Goal: Task Accomplishment & Management: Manage account settings

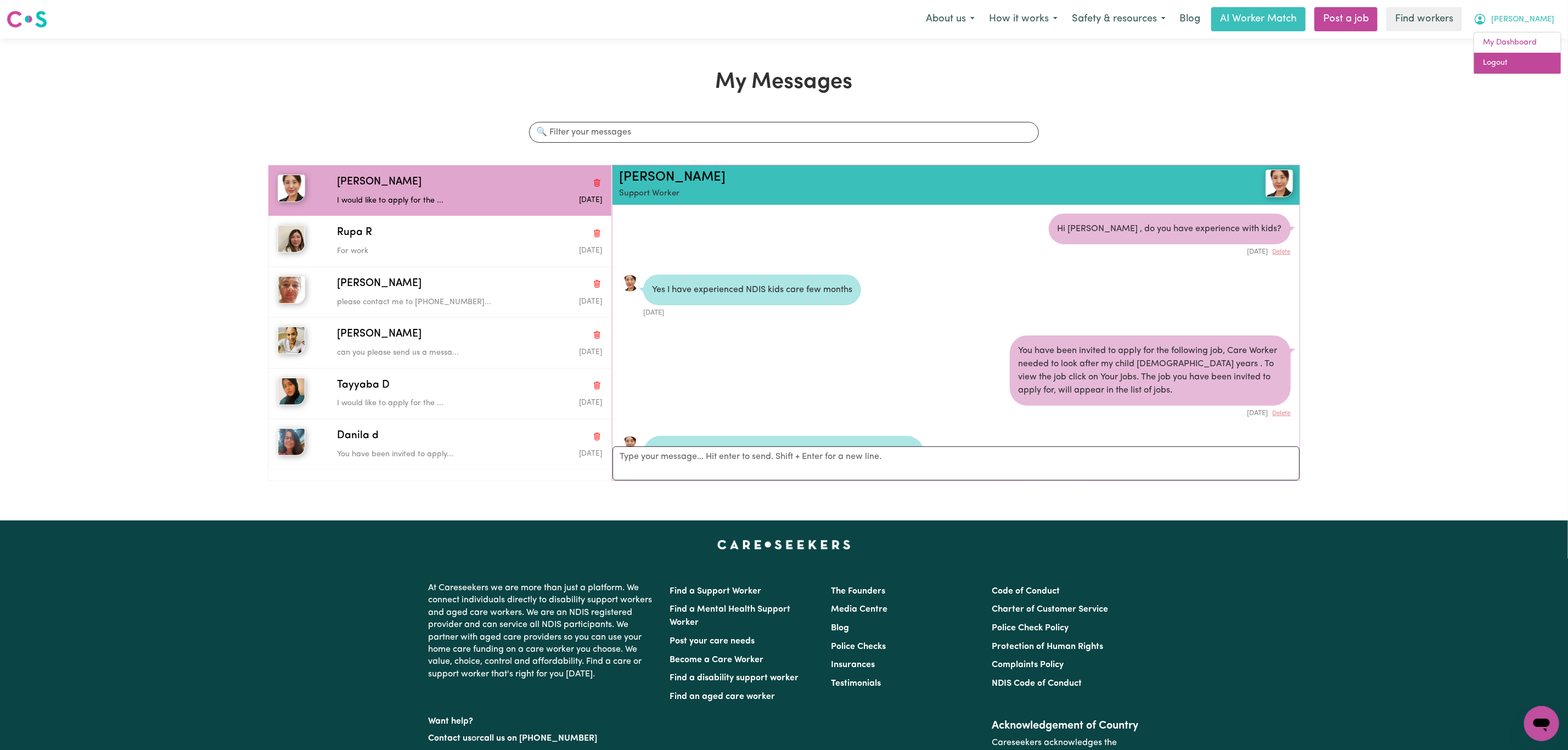
scroll to position [65, 0]
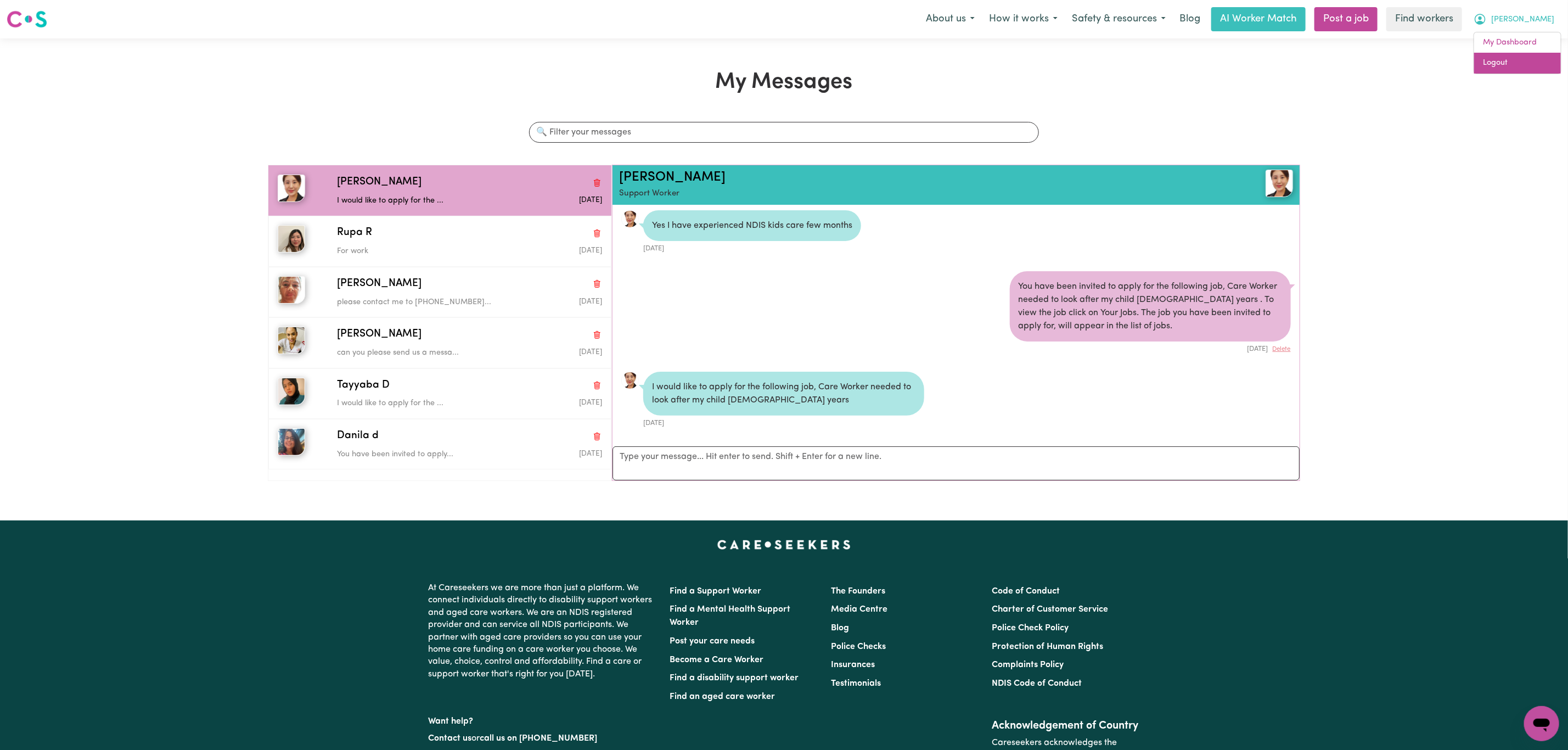
click at [1528, 61] on link "Logout" at bounding box center [1517, 63] width 86 height 21
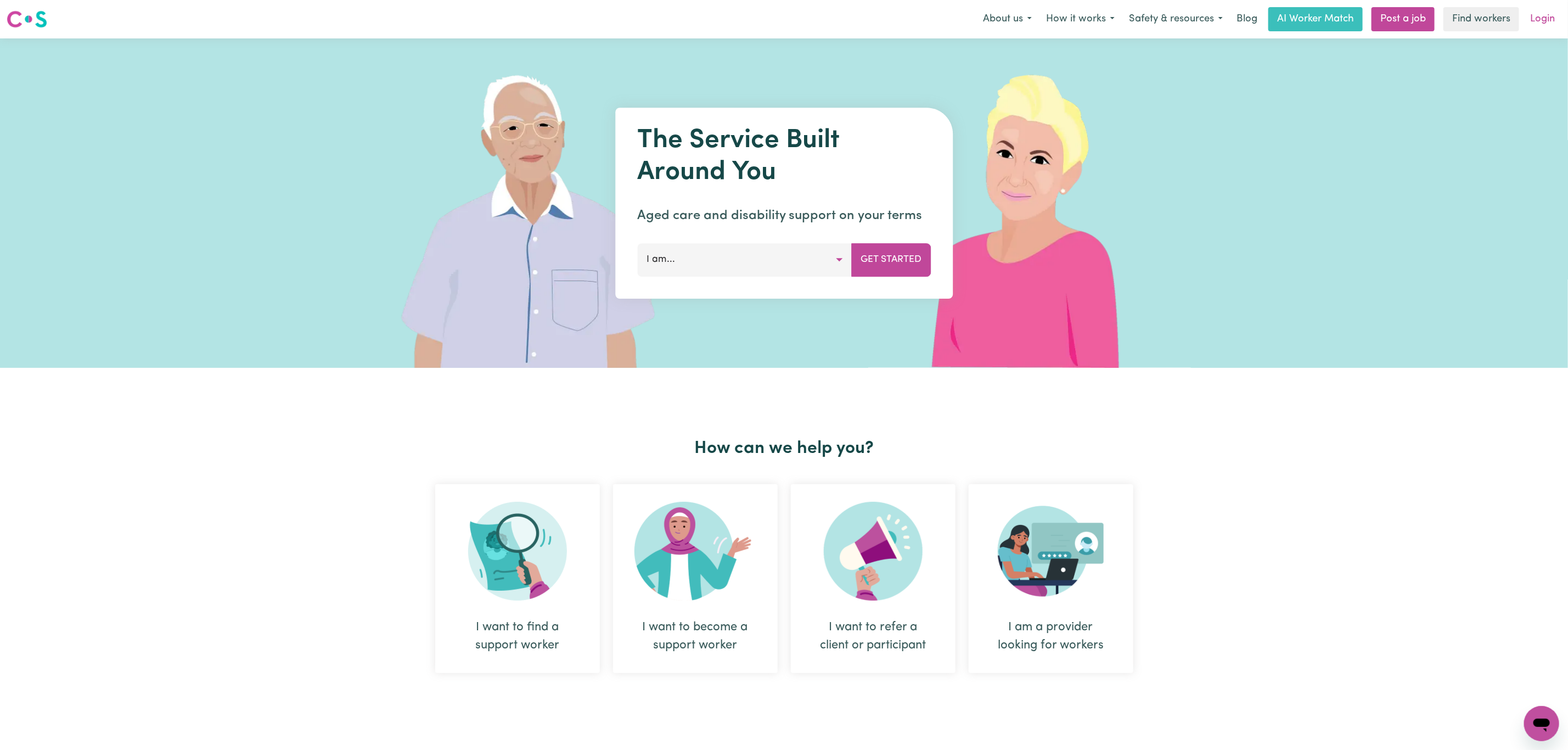
click at [1544, 23] on link "Login" at bounding box center [1542, 19] width 38 height 24
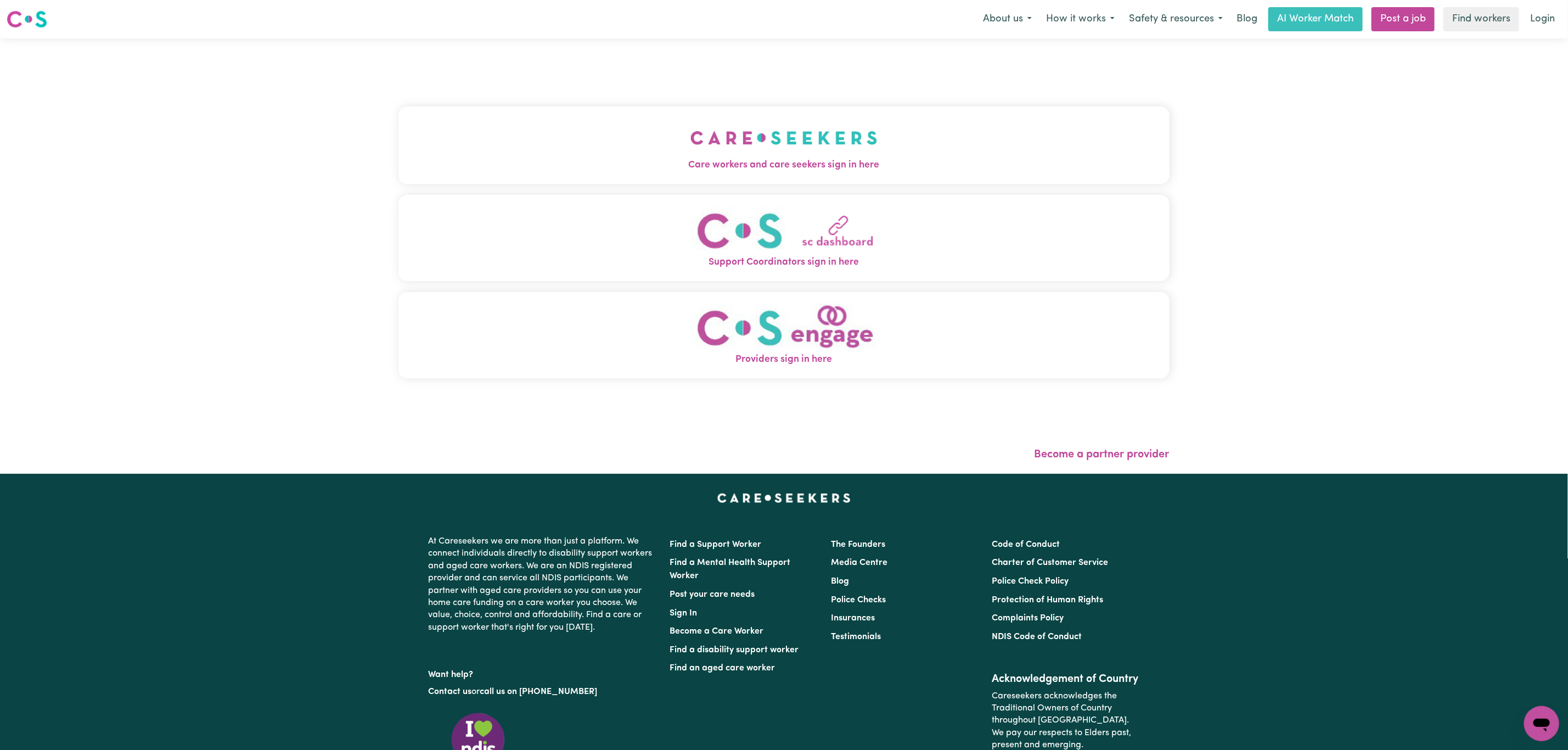
click at [721, 201] on button "Support Coordinators sign in here" at bounding box center [784, 238] width 771 height 86
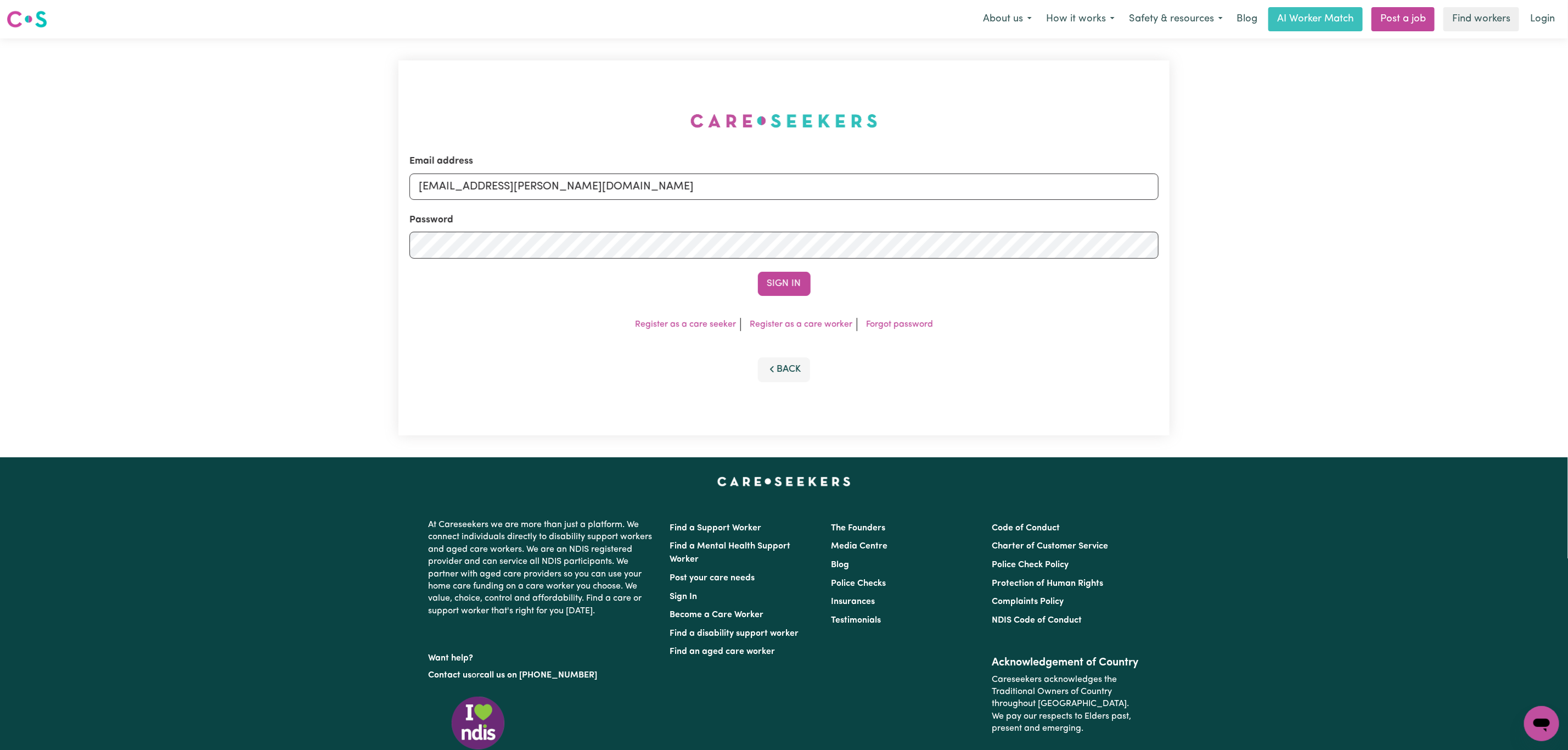
click at [681, 159] on div "Email address [EMAIL_ADDRESS][PERSON_NAME][DOMAIN_NAME]" at bounding box center [784, 177] width 749 height 45
drag, startPoint x: 477, startPoint y: 193, endPoint x: 856, endPoint y: 201, distance: 379.1
click at [856, 201] on form "Email address [EMAIL_ADDRESS][PERSON_NAME][DOMAIN_NAME] Password Sign In" at bounding box center [784, 225] width 749 height 142
paste input "[EMAIL_ADDRESS][DOMAIN_NAME]"
type input "superuser~[EMAIL_ADDRESS][DOMAIN_NAME]"
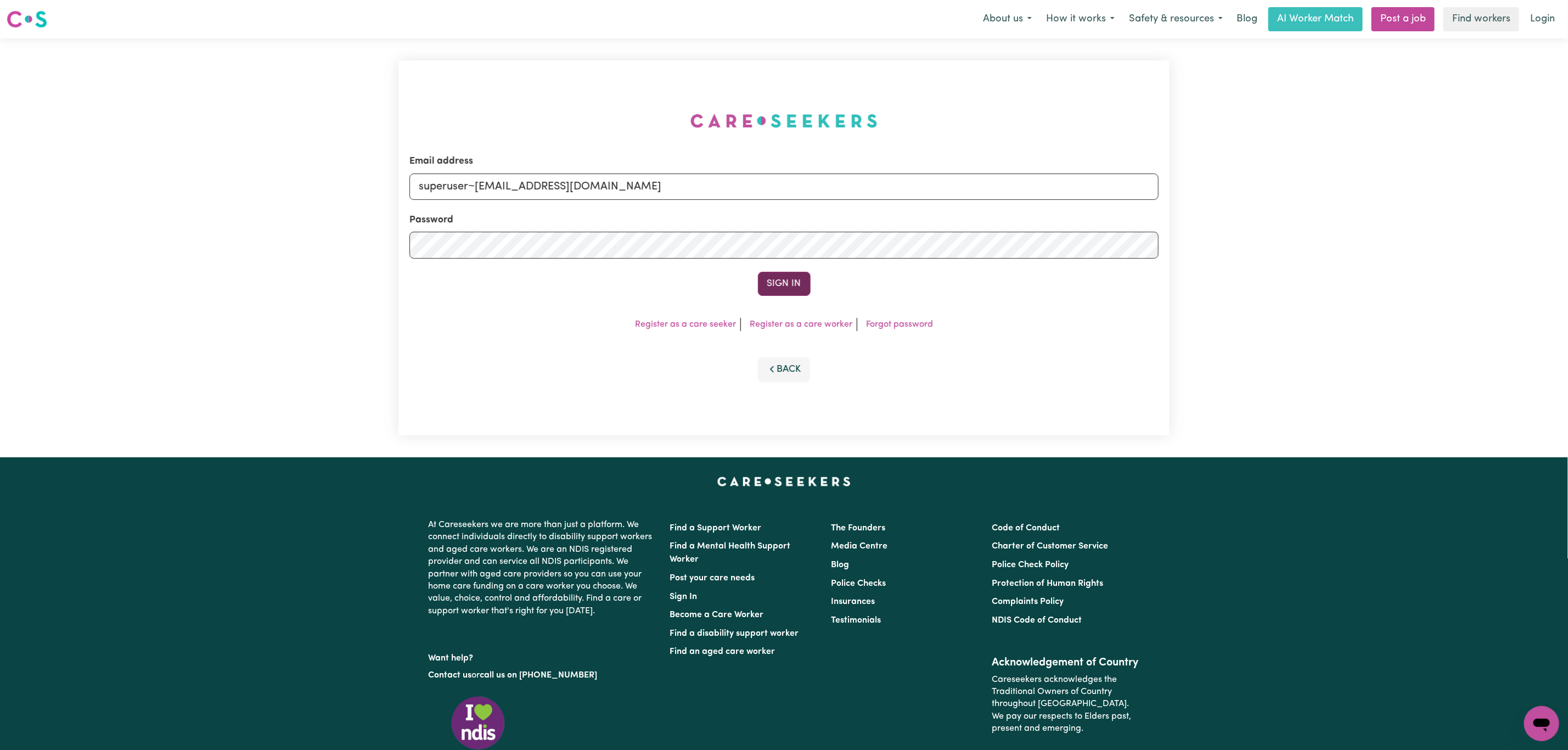
click at [794, 287] on button "Sign In" at bounding box center [784, 284] width 53 height 24
